Goal: Task Accomplishment & Management: Use online tool/utility

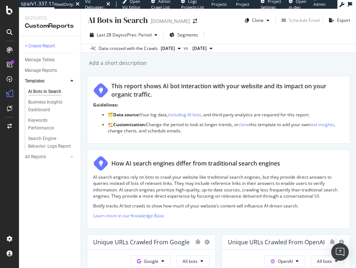
scroll to position [50, 0]
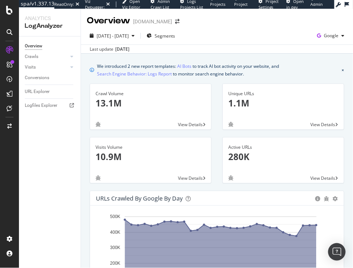
click at [98, 168] on div "Visits Volume 10.9M" at bounding box center [151, 154] width 110 height 35
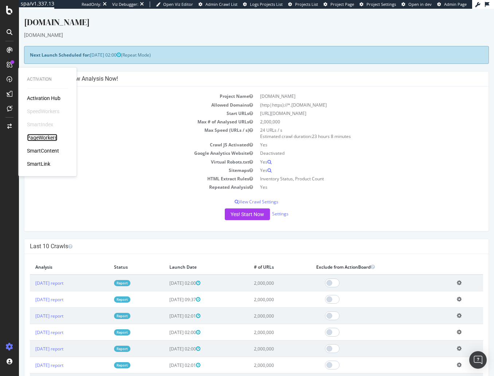
click at [44, 140] on div "PageWorkers" at bounding box center [42, 137] width 30 height 7
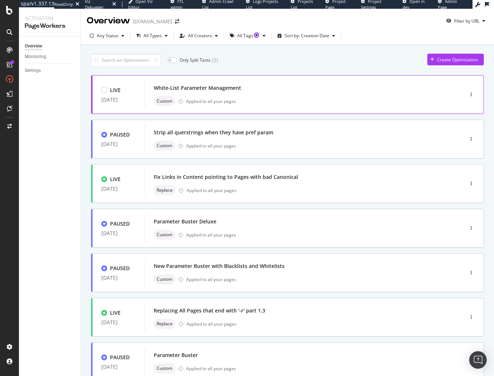
click at [225, 93] on div "White-List Parameter Management Custom Applied to all your pages" at bounding box center [293, 94] width 279 height 23
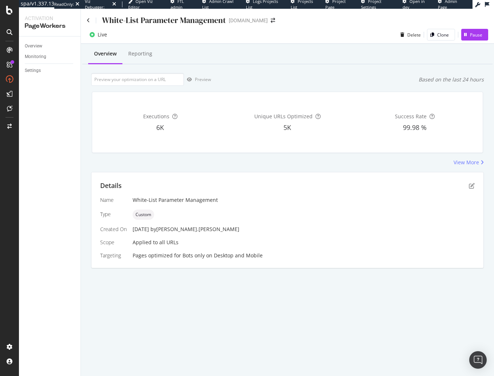
click at [217, 122] on div "Executions 6K" at bounding box center [160, 122] width 124 height 49
click at [265, 33] on div "Live Delete Clone Pause" at bounding box center [288, 36] width 414 height 15
click at [148, 56] on div "Reporting" at bounding box center [140, 53] width 24 height 7
